Goal: Find contact information: Find contact information

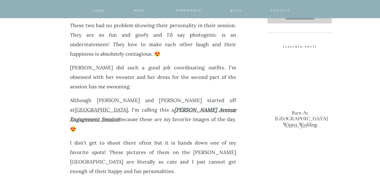
scroll to position [265, 0]
click at [149, 106] on strong "Morris Avenue Engagement Session" at bounding box center [153, 114] width 166 height 16
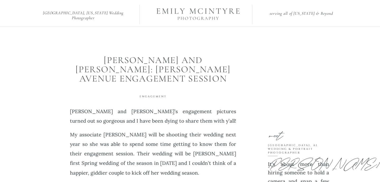
scroll to position [32, 0]
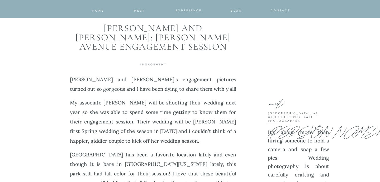
click at [278, 10] on span "CONTACT" at bounding box center [281, 10] width 20 height 3
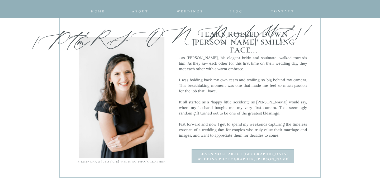
scroll to position [546, 0]
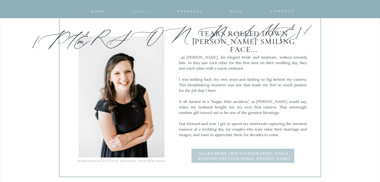
click at [137, 11] on nav "about" at bounding box center [139, 9] width 15 height 3
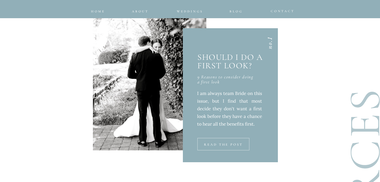
scroll to position [1133, 0]
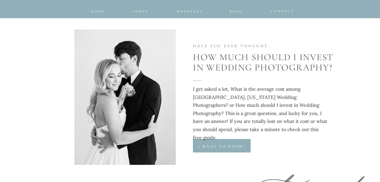
scroll to position [1997, 0]
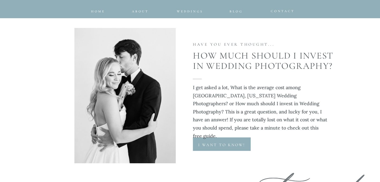
click at [213, 144] on p "I want to know!" at bounding box center [221, 144] width 57 height 5
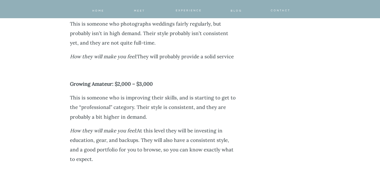
scroll to position [1223, 0]
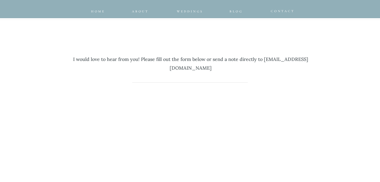
scroll to position [194, 0]
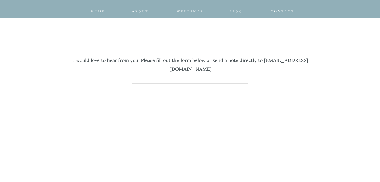
drag, startPoint x: 235, startPoint y: 70, endPoint x: 148, endPoint y: 66, distance: 87.1
click at [148, 66] on p "I would love to hear from you! Please fill out the form below or send a note di…" at bounding box center [190, 61] width 245 height 27
copy p "[EMAIL_ADDRESS][DOMAIN_NAME]"
